Goal: Task Accomplishment & Management: Complete application form

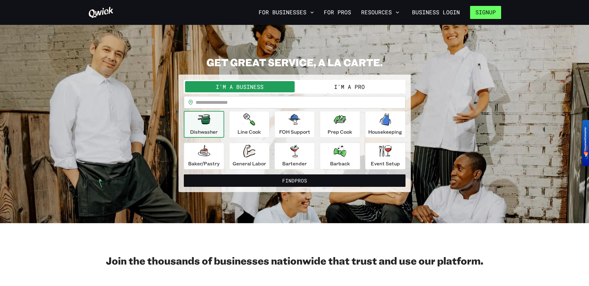
click at [488, 12] on button "Signup" at bounding box center [485, 12] width 31 height 13
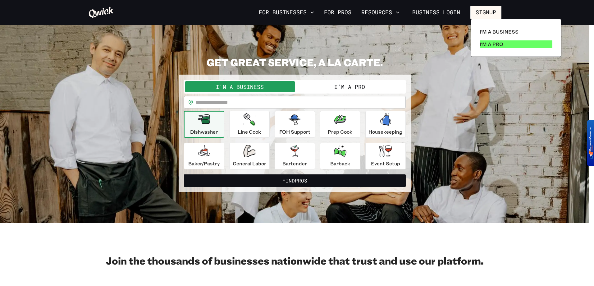
click at [493, 45] on p "I'm a Pro" at bounding box center [492, 43] width 24 height 7
